Goal: Information Seeking & Learning: Check status

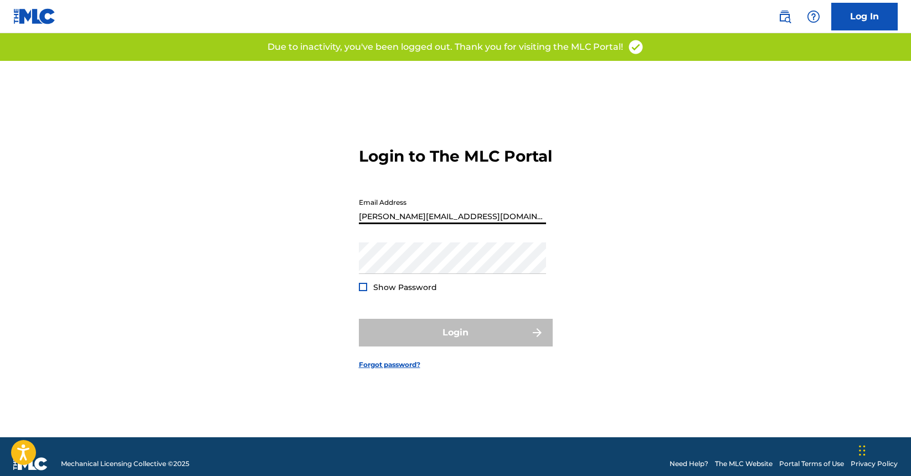
type input "[PERSON_NAME][EMAIL_ADDRESS][DOMAIN_NAME]"
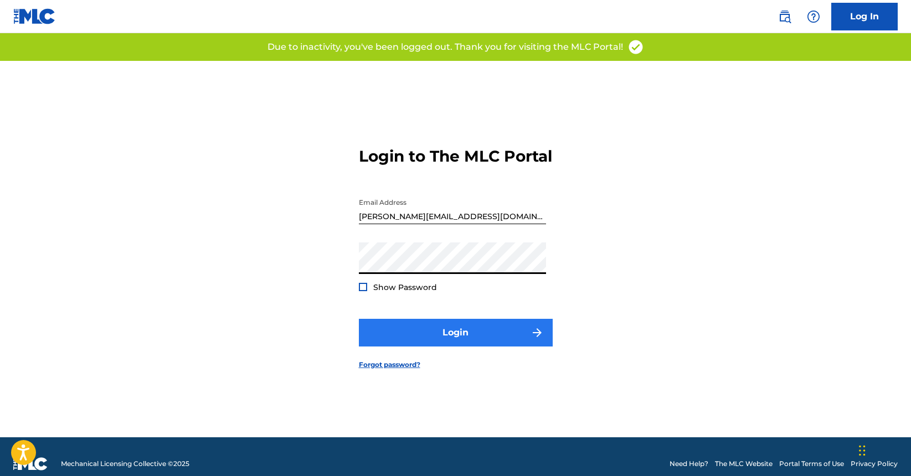
click at [468, 337] on button "Login" at bounding box center [456, 333] width 194 height 28
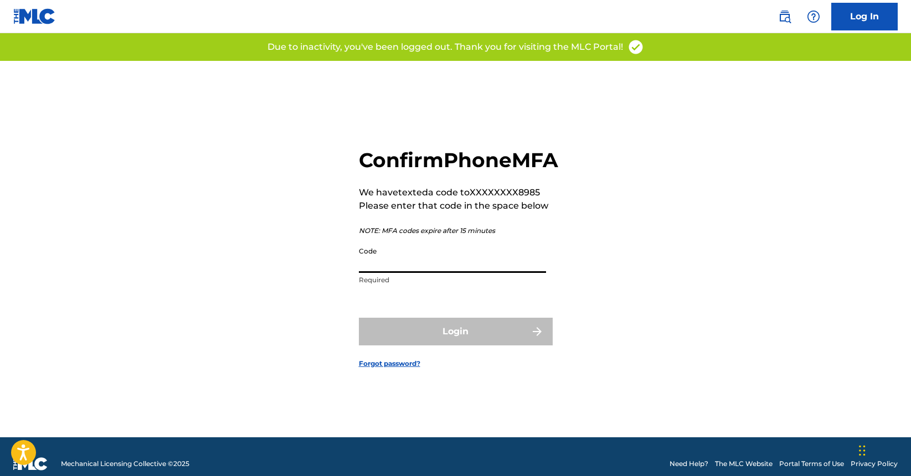
click at [409, 273] on input "Code" at bounding box center [452, 257] width 187 height 32
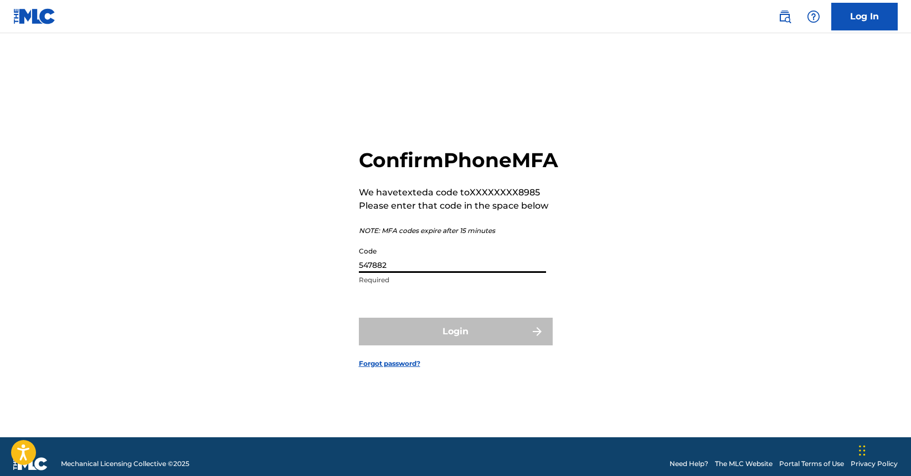
type input "547882"
click at [455, 344] on button "Login" at bounding box center [456, 332] width 194 height 28
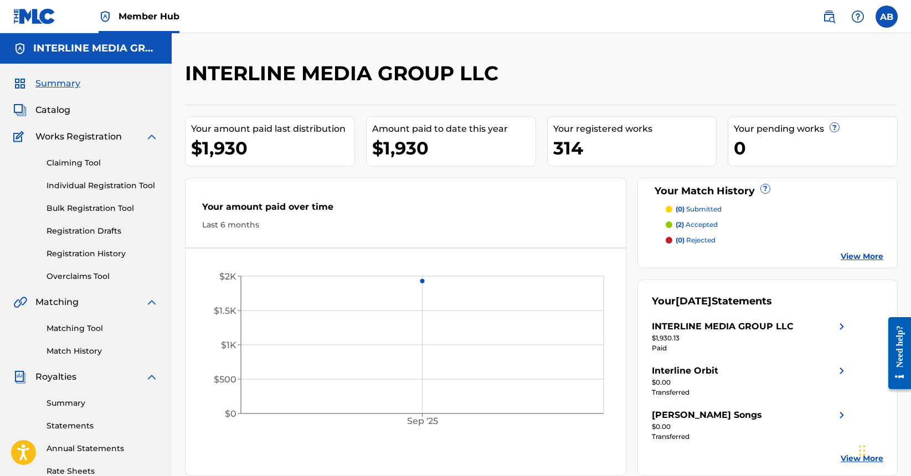
drag, startPoint x: 59, startPoint y: 113, endPoint x: 111, endPoint y: 117, distance: 52.2
click at [59, 112] on span "Catalog" at bounding box center [52, 110] width 35 height 13
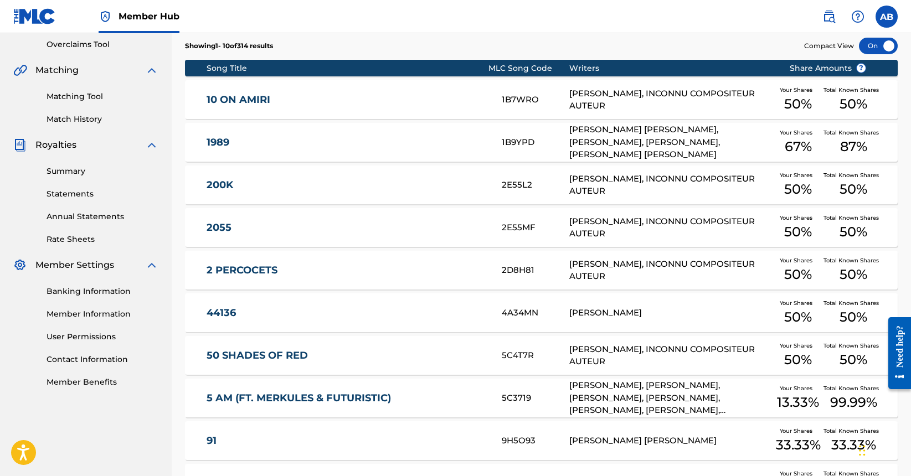
scroll to position [4, 0]
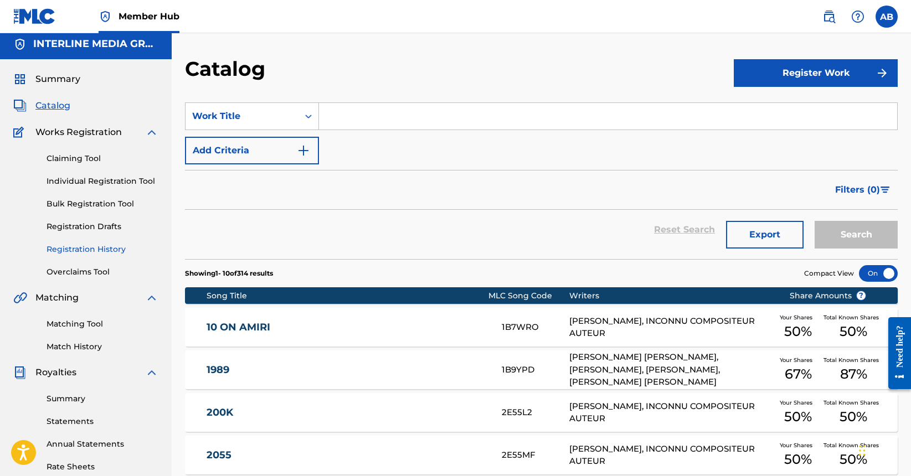
click at [80, 250] on link "Registration History" at bounding box center [103, 250] width 112 height 12
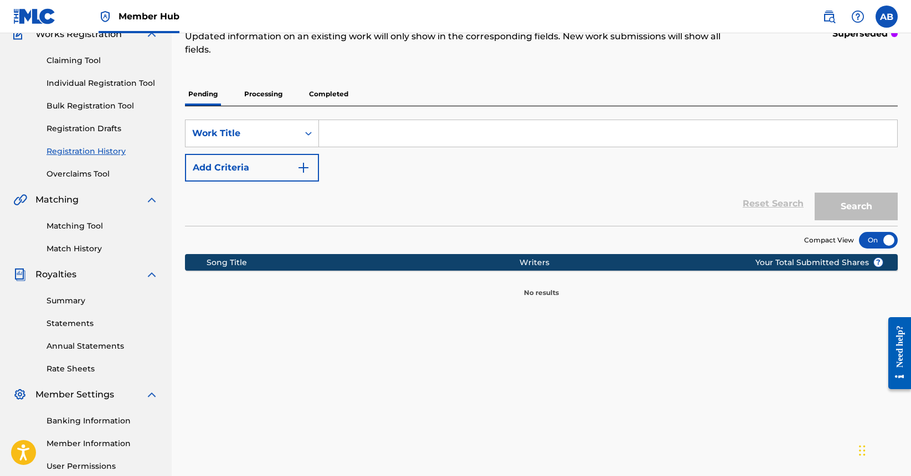
scroll to position [130, 0]
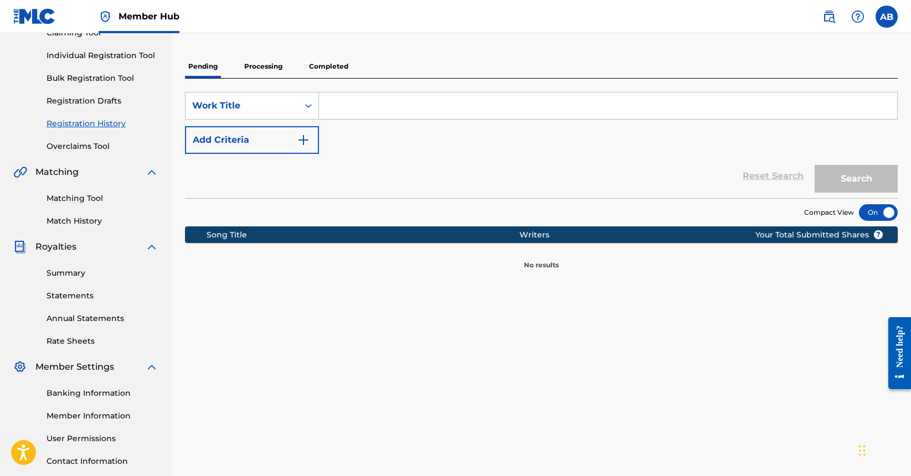
click at [331, 66] on p "Completed" at bounding box center [329, 66] width 46 height 23
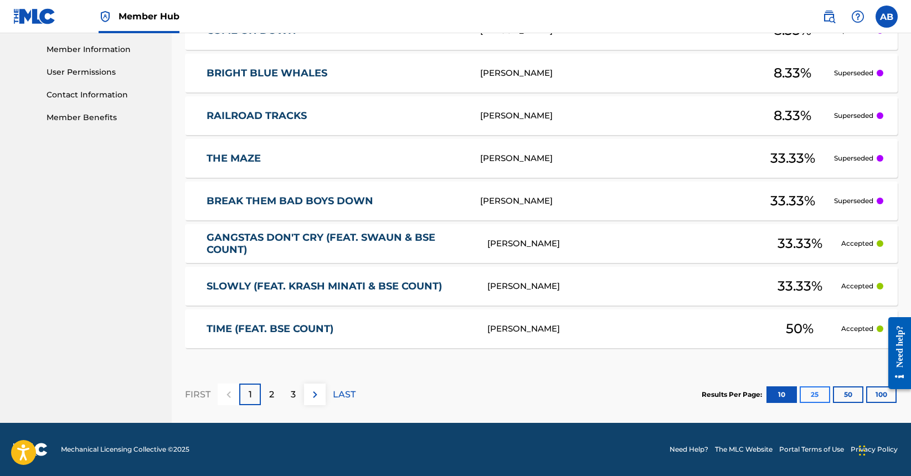
click at [809, 393] on button "25" at bounding box center [815, 395] width 30 height 17
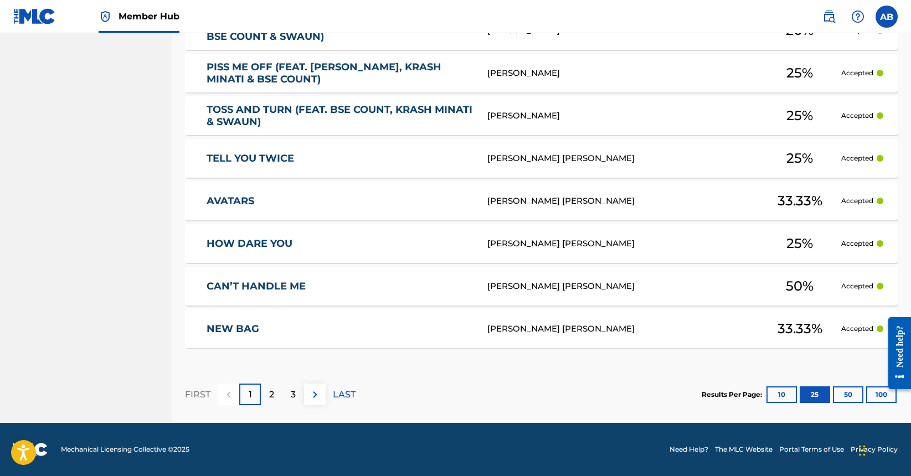
click at [837, 385] on div "Results Per Page: 10 25 50 100" at bounding box center [800, 395] width 196 height 52
click at [842, 392] on button "50" at bounding box center [848, 395] width 30 height 17
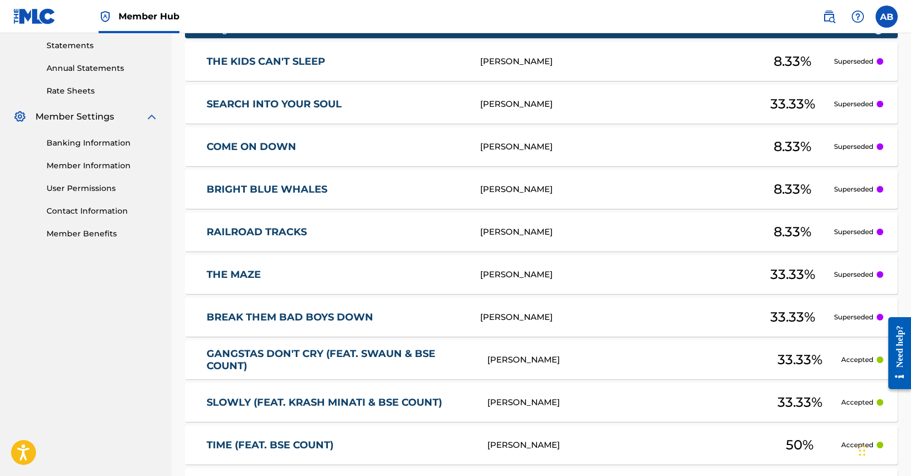
scroll to position [328, 0]
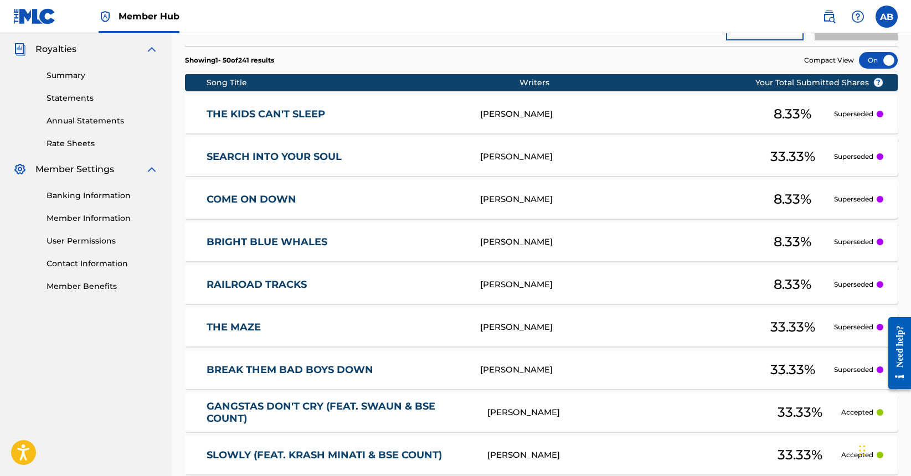
click at [278, 112] on link "THE KIDS CAN'T SLEEP" at bounding box center [336, 114] width 259 height 13
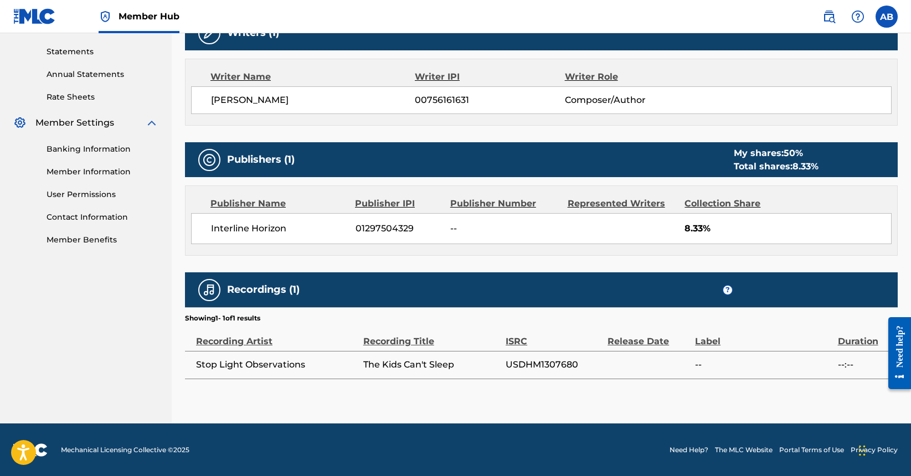
scroll to position [41, 0]
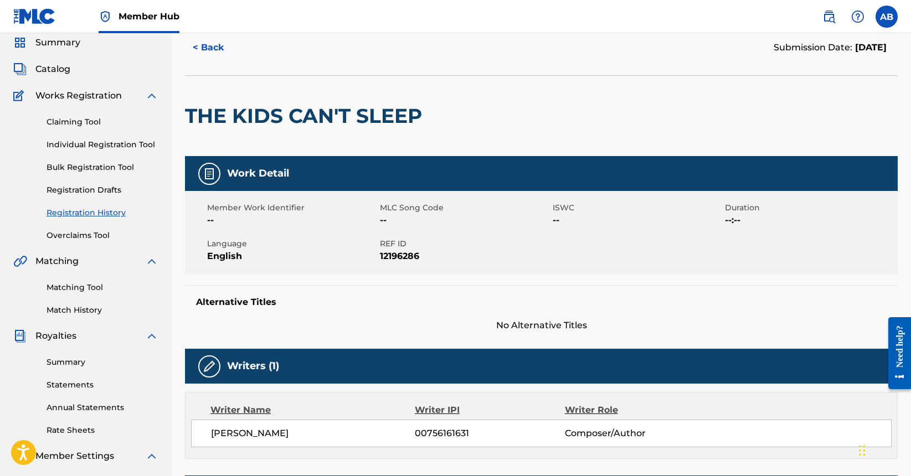
click at [375, 308] on div "Alternative Titles No Alternative Titles" at bounding box center [541, 308] width 713 height 47
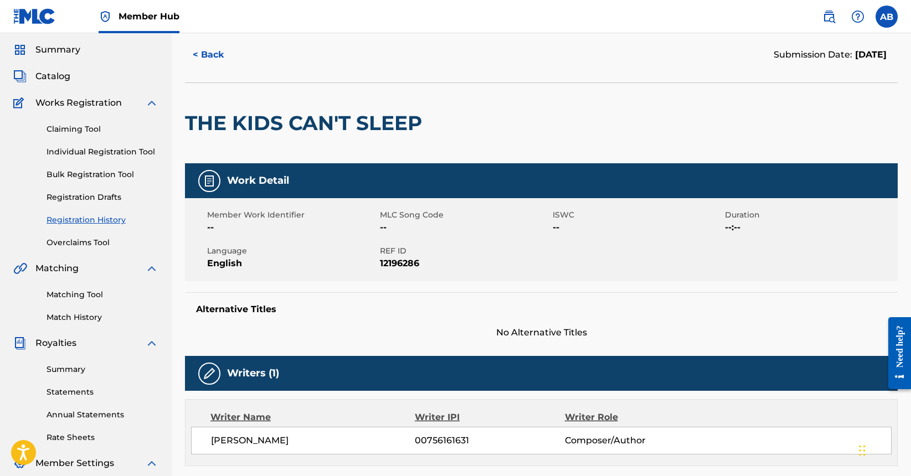
click at [406, 266] on span "12196286" at bounding box center [465, 263] width 170 height 13
click at [409, 290] on div "Work Detail Member Work Identifier -- MLC Song Code -- ISWC -- Duration --:-- L…" at bounding box center [541, 251] width 713 height 176
drag, startPoint x: 626, startPoint y: 144, endPoint x: 616, endPoint y: 149, distance: 10.7
click at [626, 144] on div "THE KIDS CAN'T SLEEP" at bounding box center [541, 123] width 713 height 81
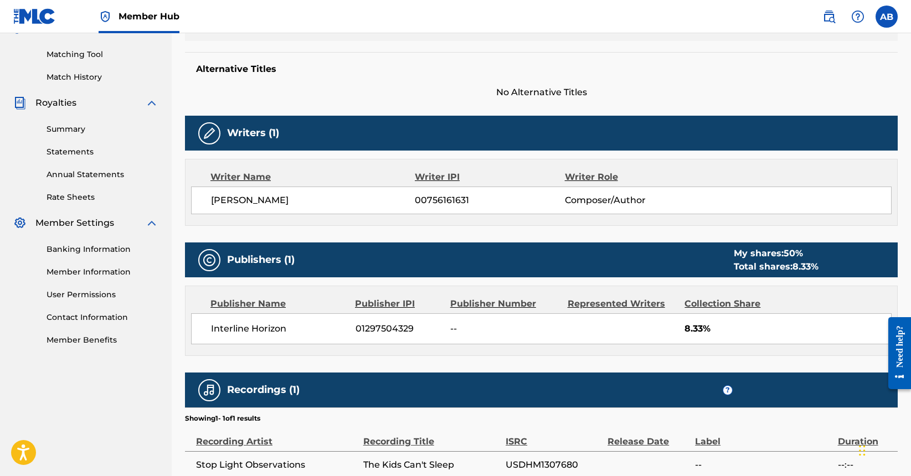
scroll to position [281, 0]
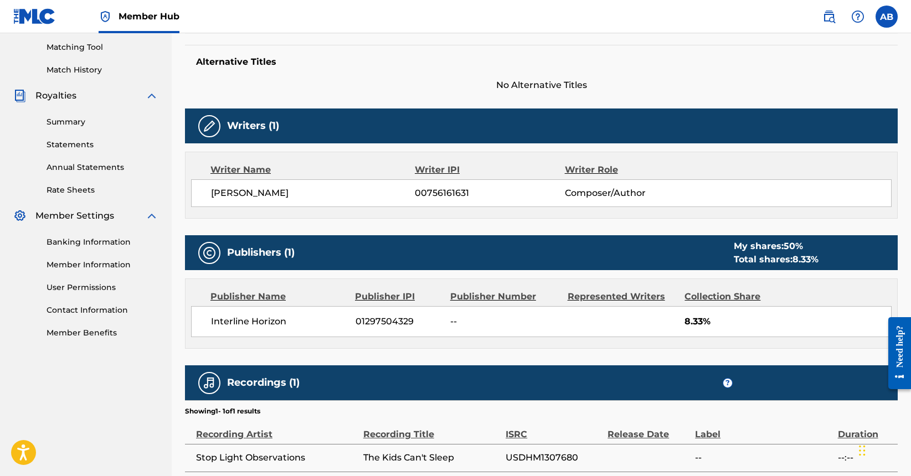
click at [439, 196] on span "00756161631" at bounding box center [490, 193] width 150 height 13
click at [367, 240] on div "Publishers (1) My shares: 50 % Total shares: 8.33 %" at bounding box center [541, 252] width 713 height 35
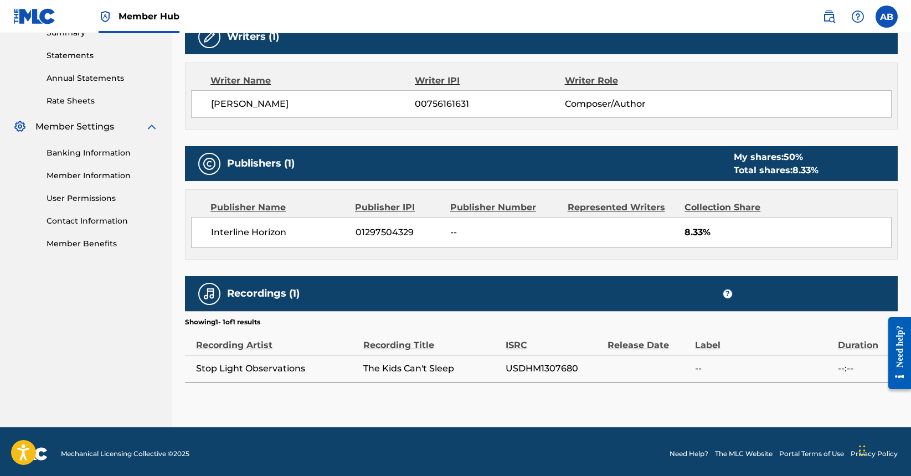
click at [377, 367] on span "The Kids Can't Sleep" at bounding box center [431, 368] width 137 height 13
click at [426, 372] on span "The Kids Can't Sleep" at bounding box center [431, 368] width 137 height 13
click at [549, 368] on span "USDHM1307680" at bounding box center [554, 368] width 96 height 13
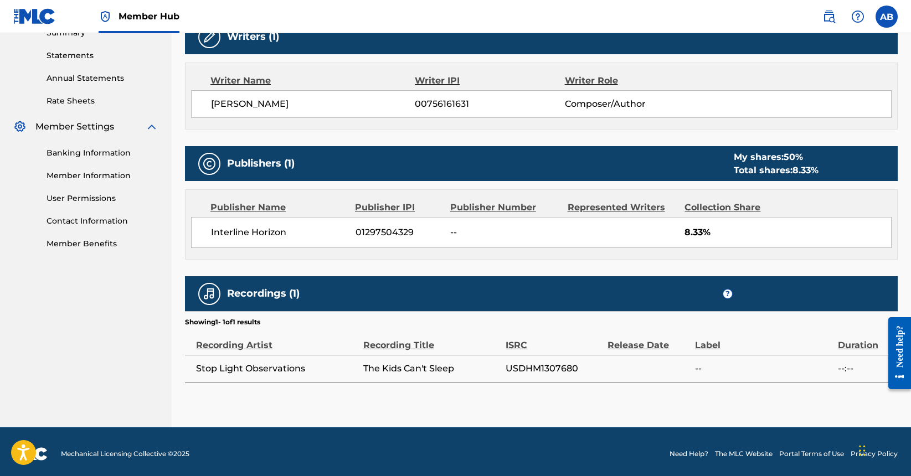
click at [631, 384] on div "< Back Submission Date: [DATE] THE KIDS CAN'T SLEEP Work Detail Member Work Ide…" at bounding box center [541, 58] width 713 height 737
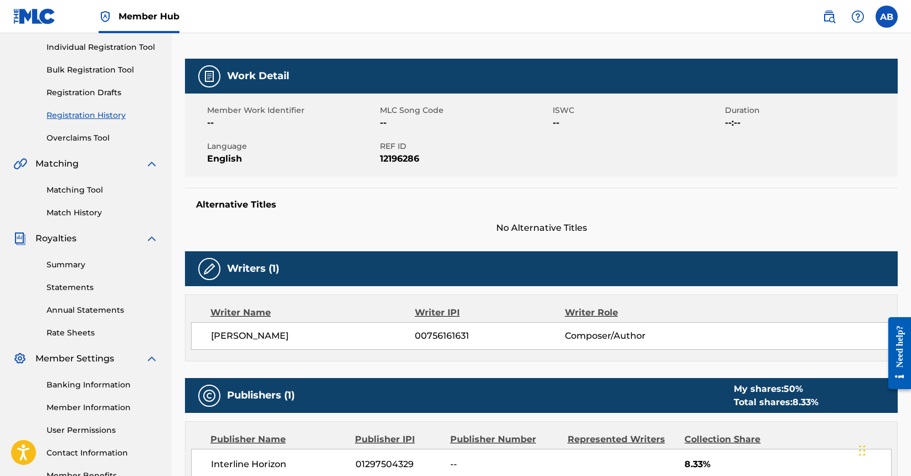
scroll to position [146, 0]
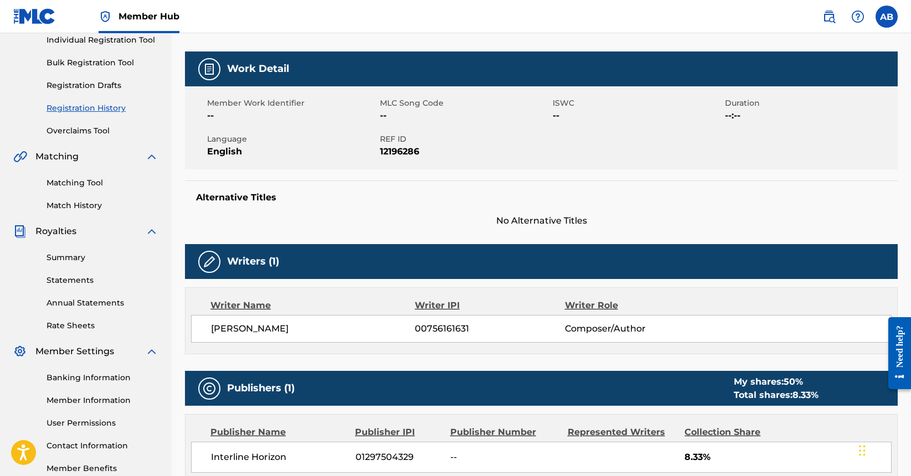
click at [435, 333] on span "00756161631" at bounding box center [490, 328] width 150 height 13
copy span "00756161631"
click at [500, 360] on div "Work Detail Member Work Identifier -- MLC Song Code -- ISWC -- Duration --:-- L…" at bounding box center [541, 330] width 713 height 557
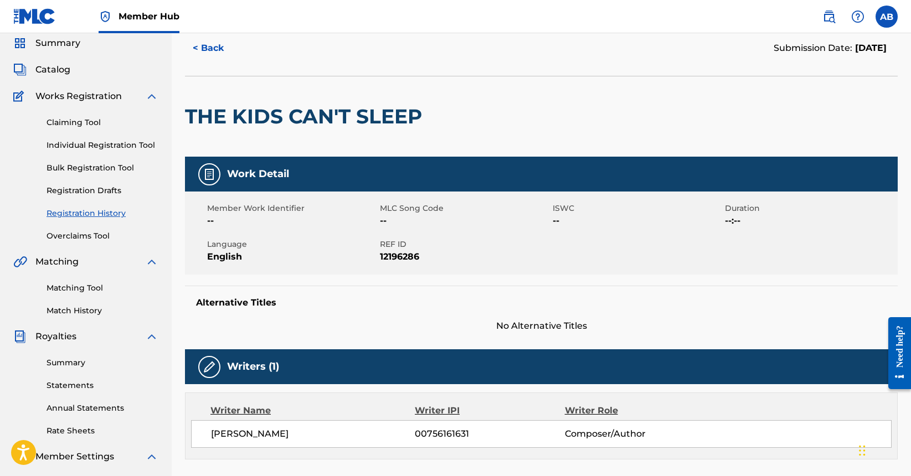
click at [397, 254] on span "12196286" at bounding box center [465, 256] width 170 height 13
click at [303, 265] on div "Member Work Identifier -- MLC Song Code -- ISWC -- Duration --:-- Language Engl…" at bounding box center [541, 233] width 713 height 83
click at [72, 307] on link "Match History" at bounding box center [103, 311] width 112 height 12
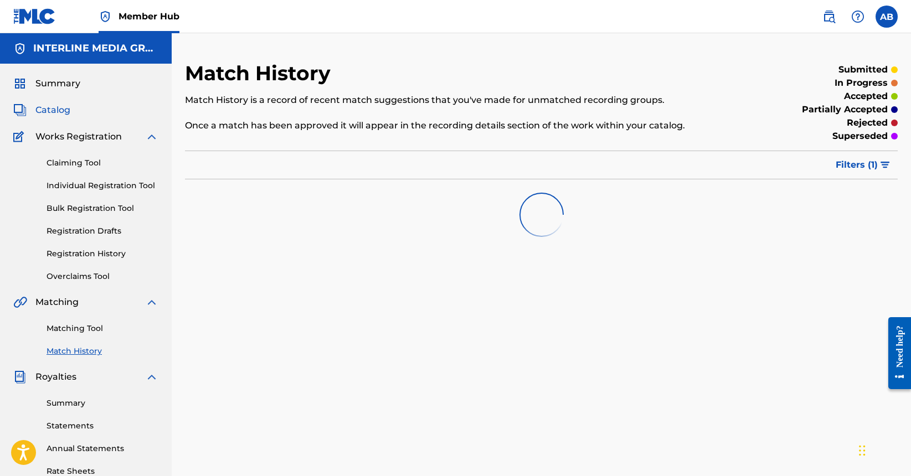
click at [63, 106] on span "Catalog" at bounding box center [52, 110] width 35 height 13
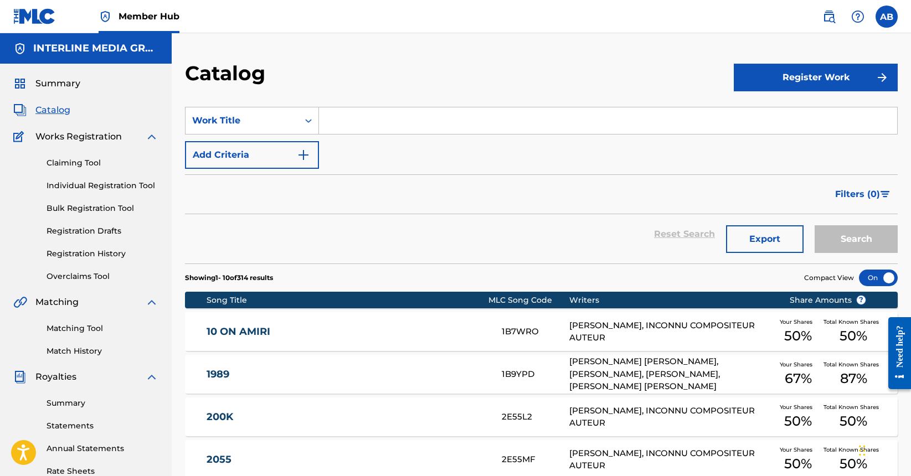
click at [667, 177] on div "Filters ( 0 )" at bounding box center [541, 194] width 713 height 40
click at [672, 164] on div "SearchWithCriteria65847586-1b88-4440-af08-1b8e9a003bf3 Work Title Add Criteria" at bounding box center [541, 138] width 713 height 62
click at [662, 58] on div "Catalog Register Work SearchWithCriteria65847586-1b88-4440-af08-1b8e9a003bf3 Wo…" at bounding box center [541, 412] width 739 height 759
click at [549, 86] on div "Catalog" at bounding box center [459, 77] width 549 height 33
